Goal: Transaction & Acquisition: Purchase product/service

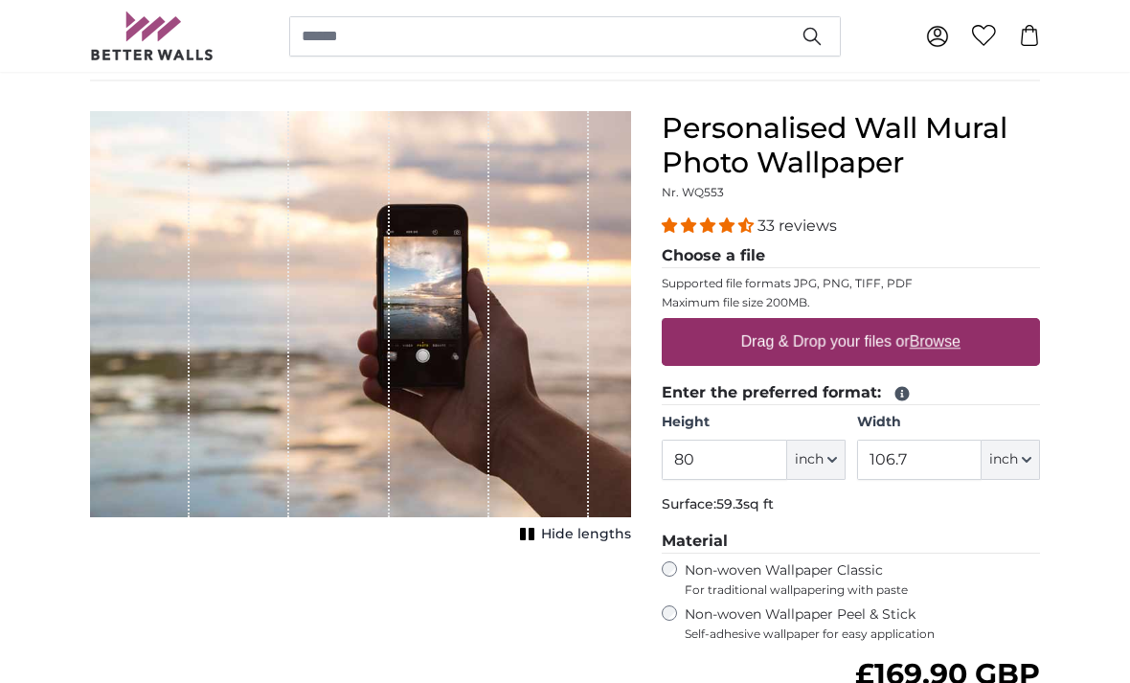
scroll to position [139, 0]
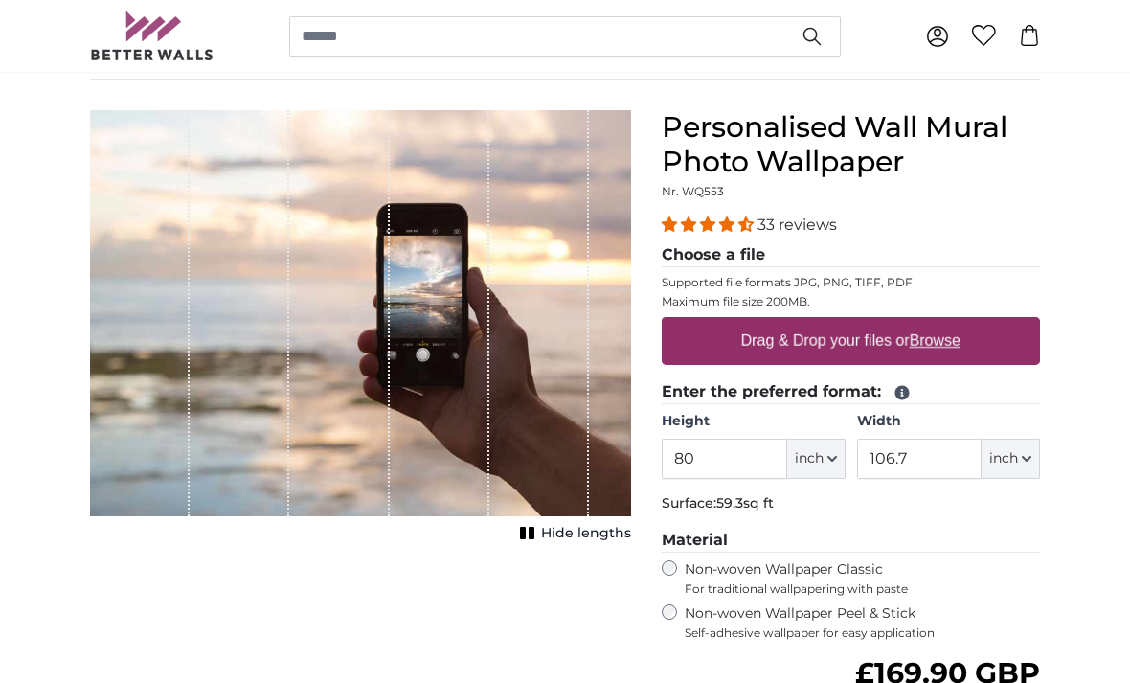
click at [825, 458] on button "inch" at bounding box center [816, 459] width 58 height 40
click at [843, 508] on link "Centimeter (cm)" at bounding box center [816, 509] width 169 height 34
type input "203.2"
type input "271.1"
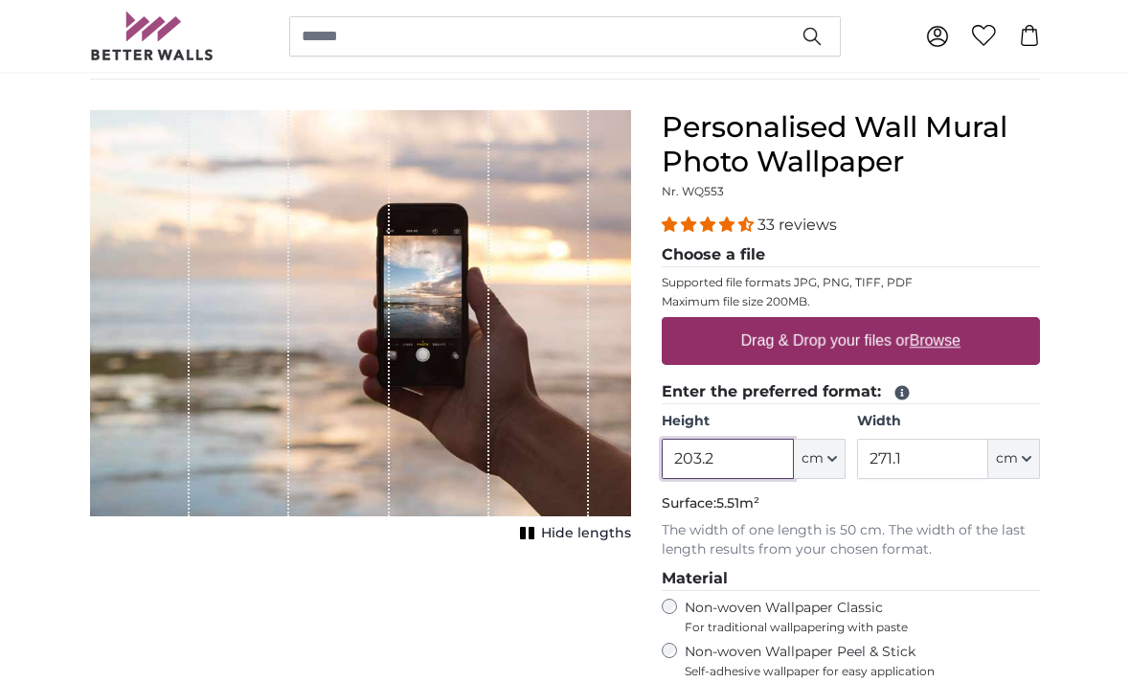
click at [740, 447] on input "203.2" at bounding box center [727, 459] width 131 height 40
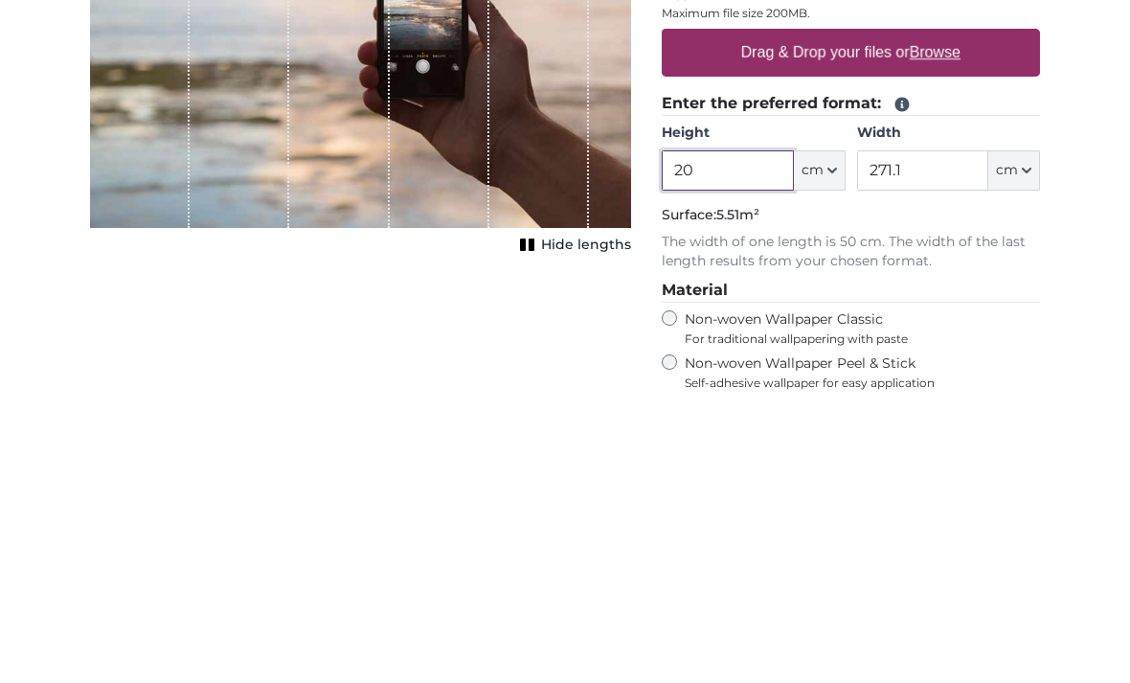
type input "2"
type input "60"
click at [911, 439] on input "271.1" at bounding box center [922, 459] width 131 height 40
type input "2"
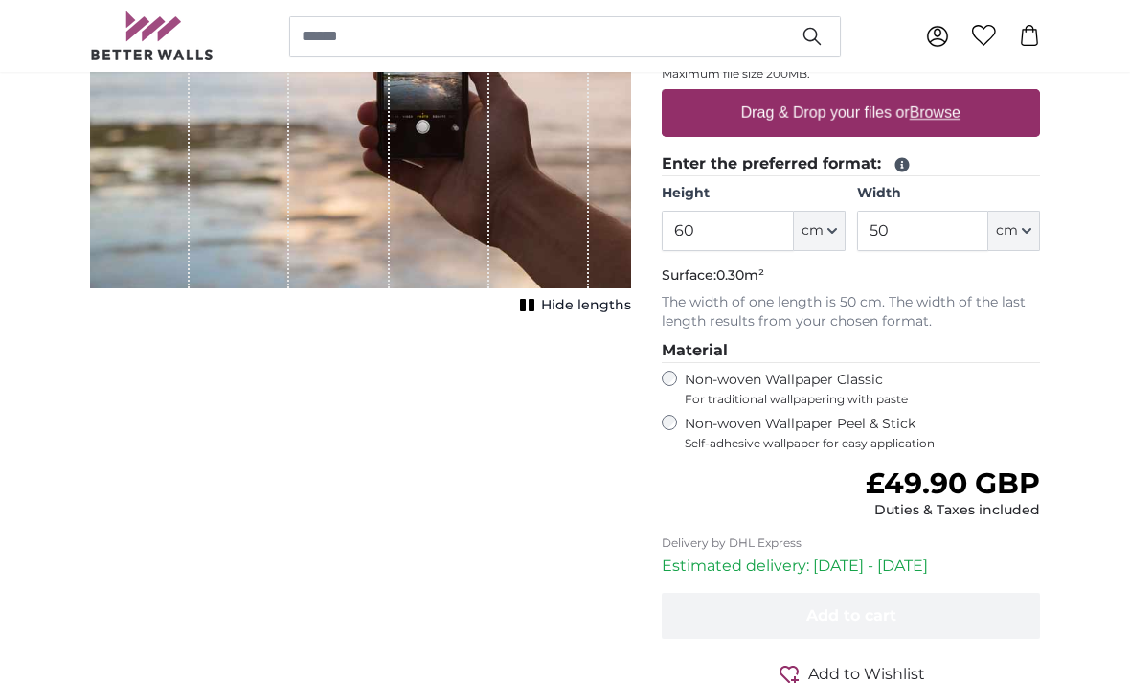
scroll to position [371, 0]
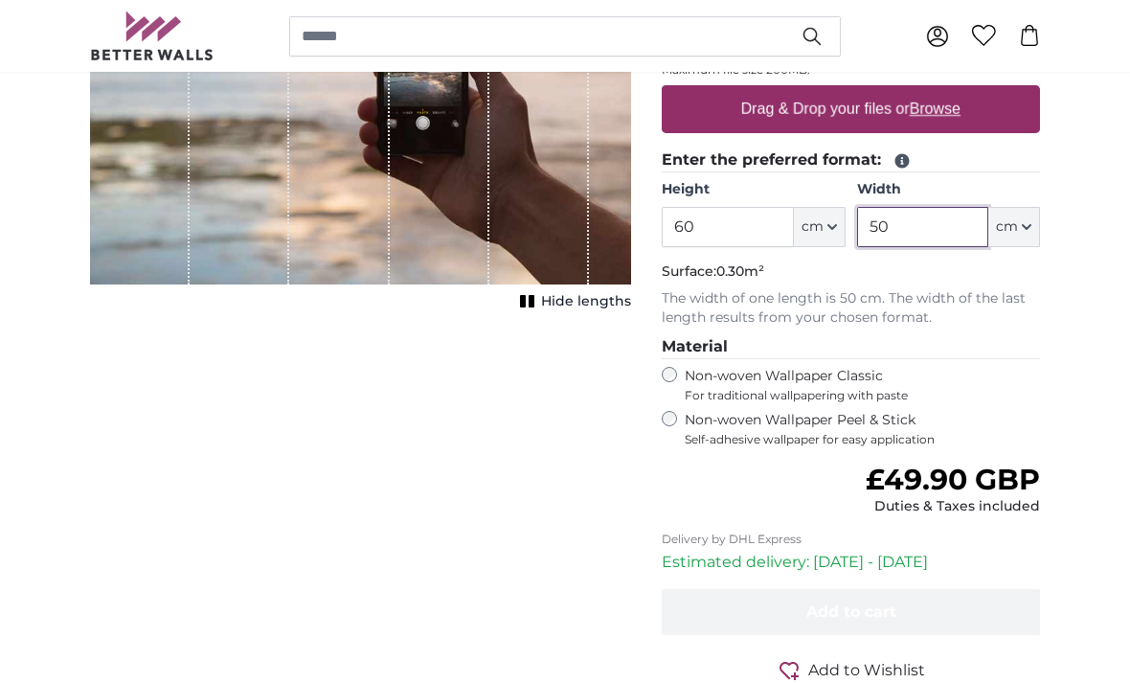
type input "50"
click at [791, 421] on label "Non-woven Wallpaper Peel & Stick Self-adhesive wallpaper for easy application" at bounding box center [862, 429] width 355 height 36
